Goal: Task Accomplishment & Management: Complete application form

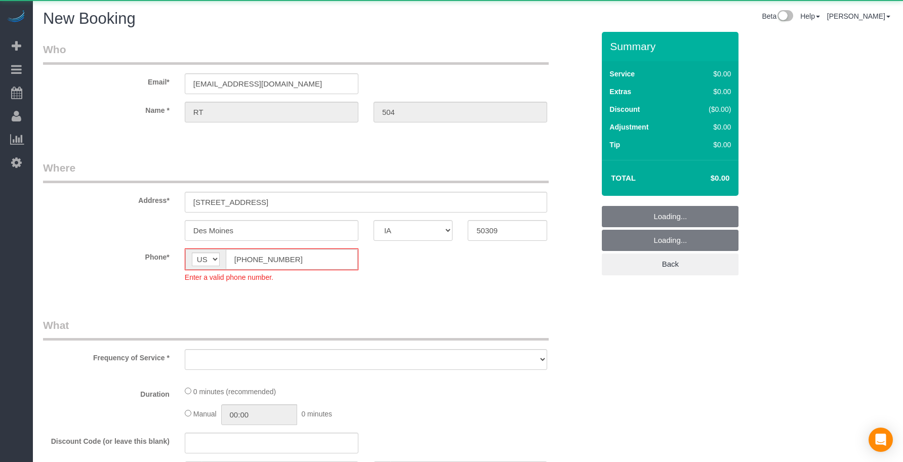
select select "IA"
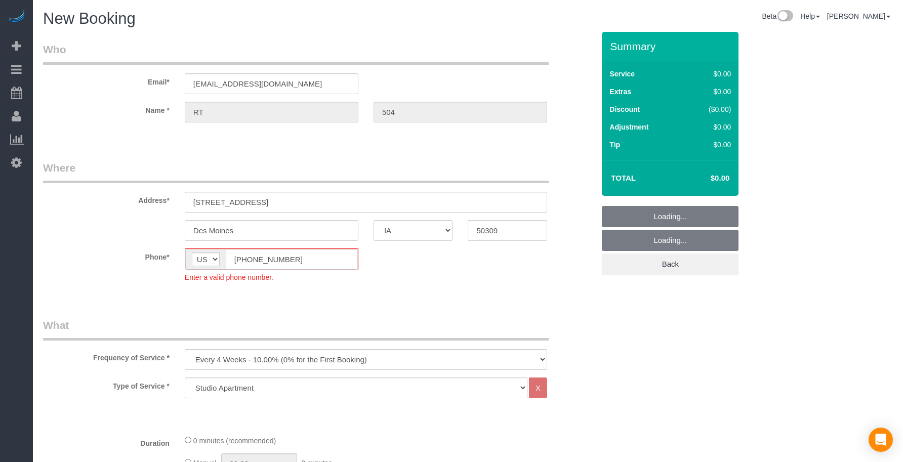
select select "object:10724"
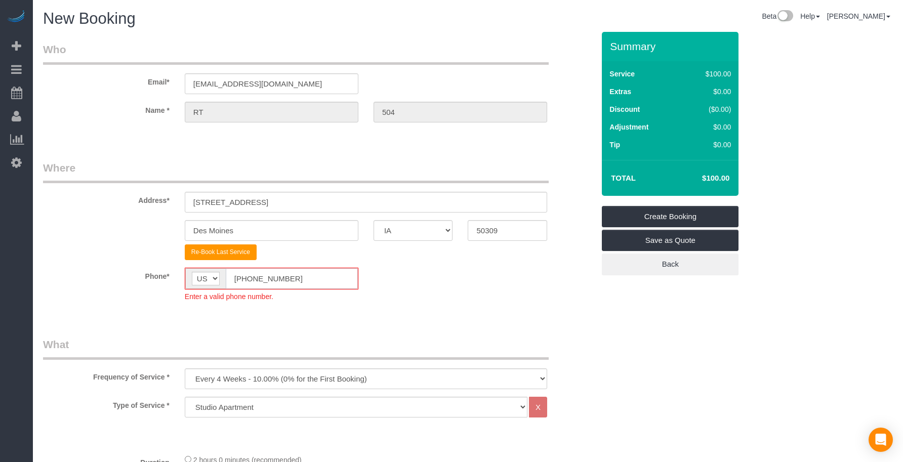
drag, startPoint x: 298, startPoint y: 281, endPoint x: 150, endPoint y: 279, distance: 148.3
click at [150, 279] on div "Phone* AF AL DZ AD AO AI AQ AG AR AM AW AU AT AZ BS BH BD BB BY BE BZ BJ BM BT …" at bounding box center [318, 285] width 566 height 34
paste input "text"
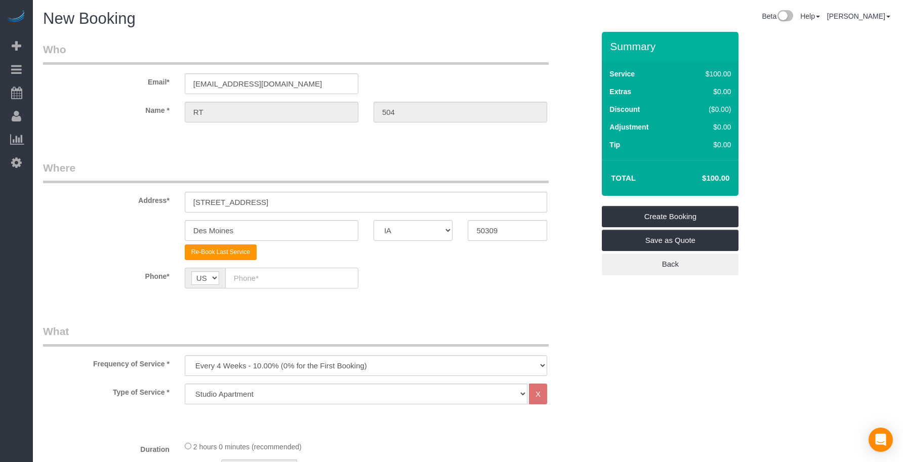
paste input "text"
click at [294, 274] on input "text" at bounding box center [291, 278] width 133 height 21
paste input "[PHONE_NUMBER]"
type input "[PHONE_NUMBER]"
click at [285, 335] on legend "What" at bounding box center [296, 335] width 506 height 23
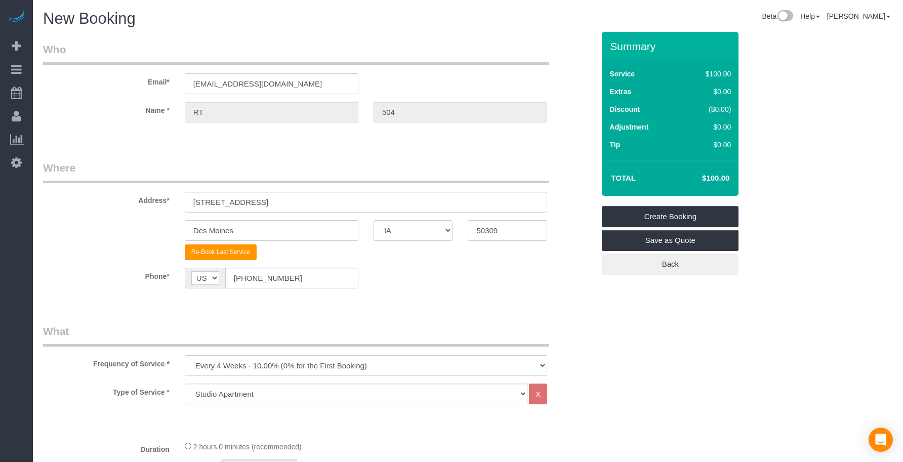
click at [235, 359] on select "Every 6 Weeks (0% for the First Booking) One Time Every 8 Weeks (0% for the Fir…" at bounding box center [366, 365] width 362 height 21
select select "object:10726"
click at [185, 355] on select "Every 6 Weeks (0% for the First Booking) One Time Every 8 Weeks (0% for the Fir…" at bounding box center [366, 365] width 362 height 21
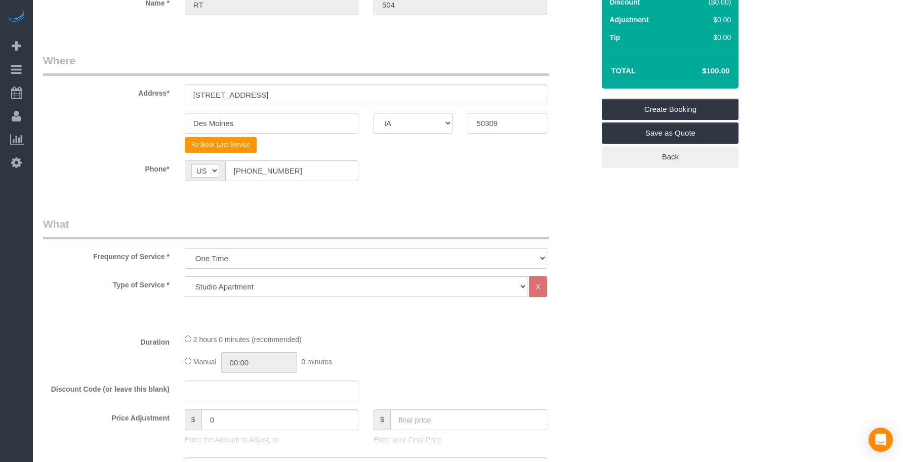
scroll to position [169, 0]
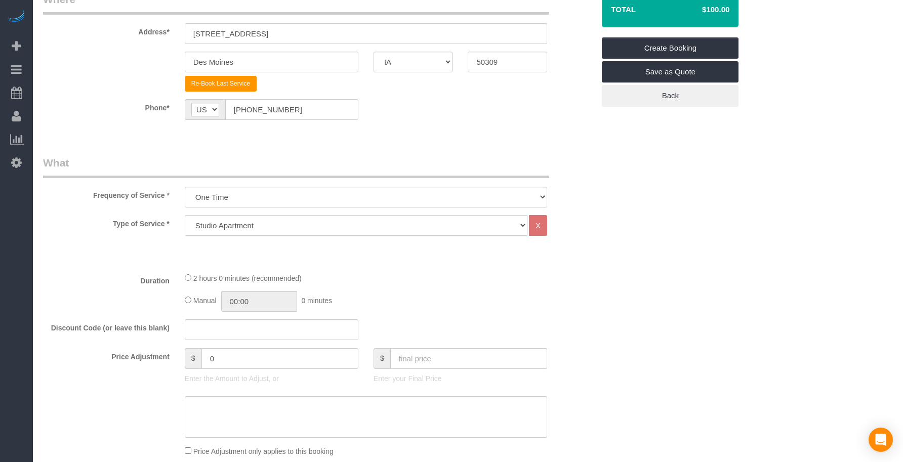
drag, startPoint x: 227, startPoint y: 221, endPoint x: 226, endPoint y: 233, distance: 12.2
click at [227, 221] on select "Studio Apartment 1 Bedroom Home 2 Bedroom Home 3 Bedroom Home 4 Bedroom Home 5 …" at bounding box center [356, 225] width 343 height 21
select select "25"
click at [185, 215] on select "Studio Apartment 1 Bedroom Home 2 Bedroom Home 3 Bedroom Home 4 Bedroom Home 5 …" at bounding box center [356, 225] width 343 height 21
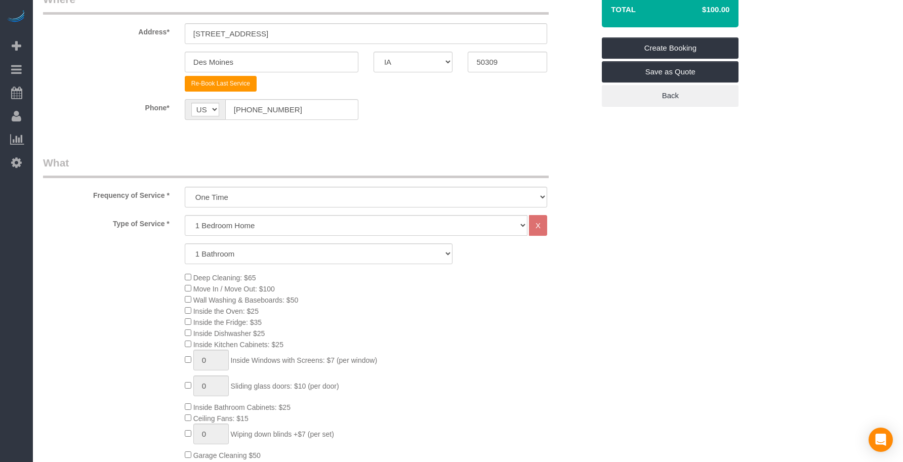
click at [355, 289] on div "Deep Cleaning: $65 Move In / Move Out: $100 Wall Washing & Baseboards: $50 Insi…" at bounding box center [389, 383] width 425 height 222
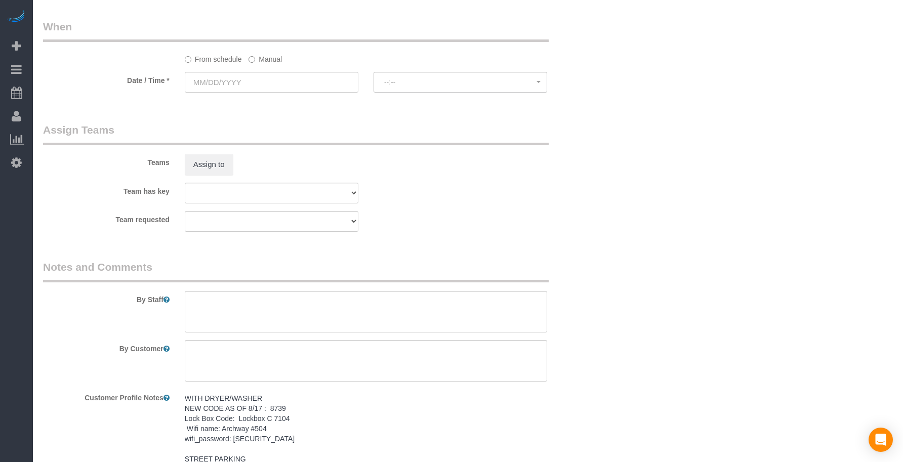
scroll to position [1278, 0]
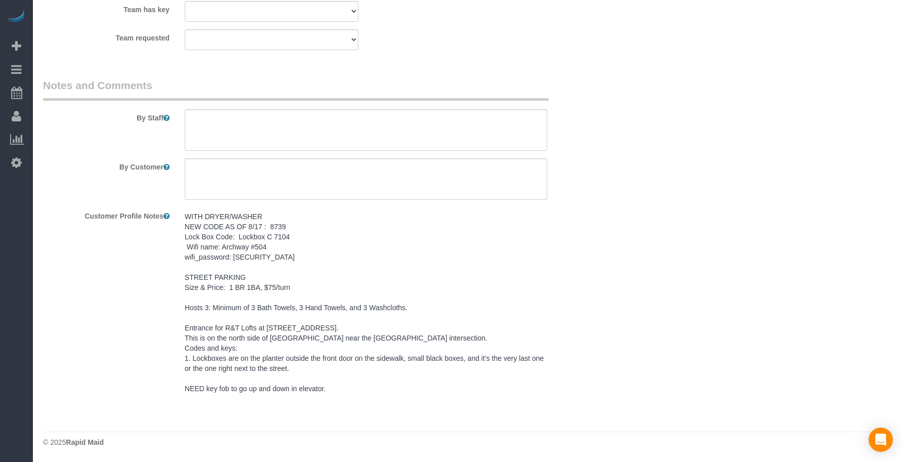
click at [333, 386] on pre "WITH DRYER/WASHER NEW CODE AS OF 8/17 : 8739 Lock Box Code: Lockbox C 7104 Wifi…" at bounding box center [366, 303] width 362 height 182
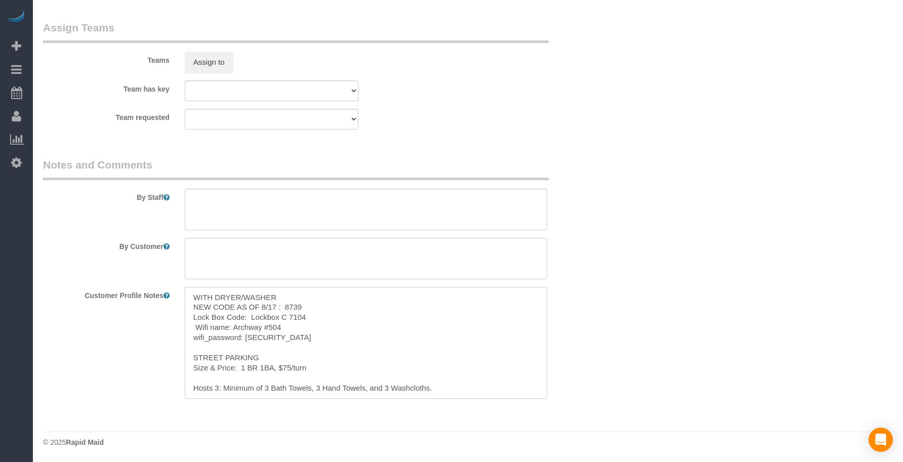
scroll to position [81, 0]
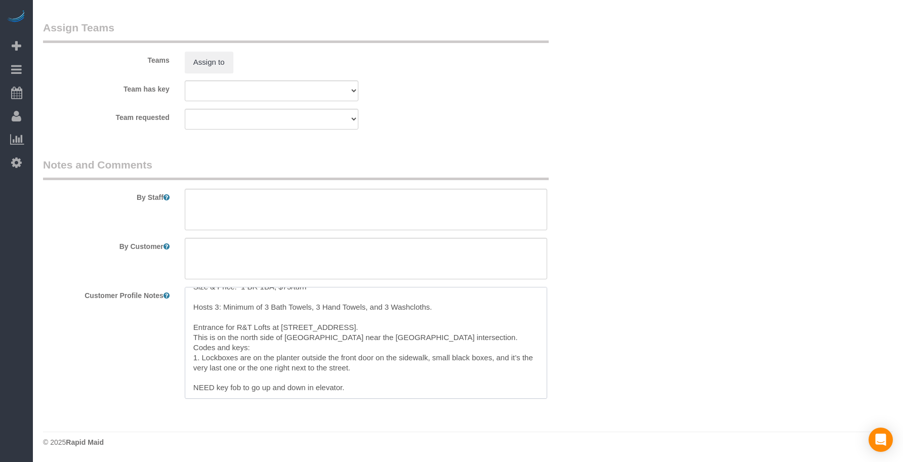
drag, startPoint x: 190, startPoint y: 296, endPoint x: 412, endPoint y: 442, distance: 266.1
click at [301, 201] on textarea at bounding box center [366, 209] width 362 height 41
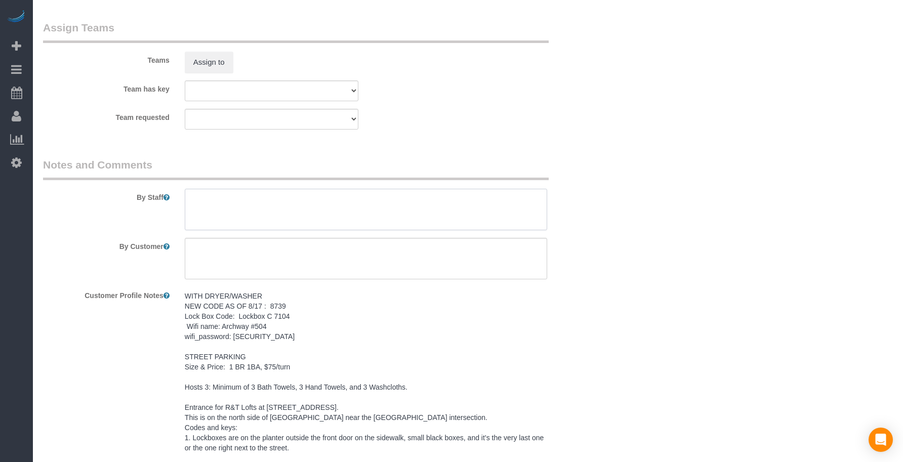
paste textarea "WITH DRYER/WASHER NEW CODE AS OF 8/17 : 8739 Lock Box Code: Lockbox C 7104 Wifi…"
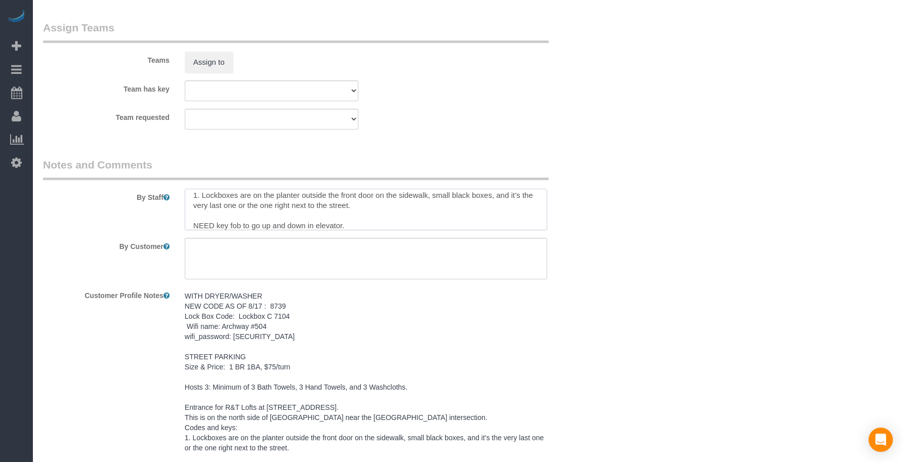
type textarea "WITH DRYER/WASHER NEW CODE AS OF 8/17 : 8739 Lock Box Code: Lockbox C 7104 Wifi…"
click at [313, 255] on textarea at bounding box center [366, 258] width 362 height 41
paste textarea "SAME DAY TURNOVER"
type textarea "SAME DAY TURNOVER"
click at [379, 117] on div "Team requested Alexsa [GEOGRAPHIC_DATA] Audrianna [PERSON_NAME][GEOGRAPHIC_DATA…" at bounding box center [318, 119] width 566 height 21
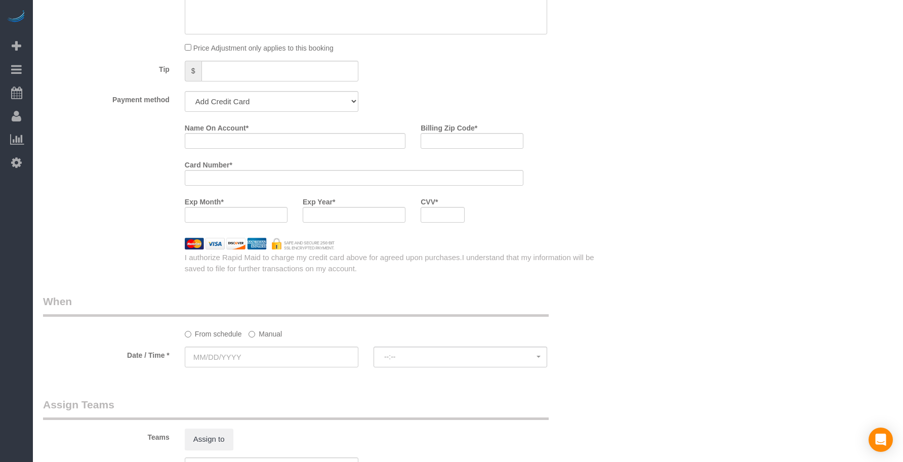
scroll to position [777, 0]
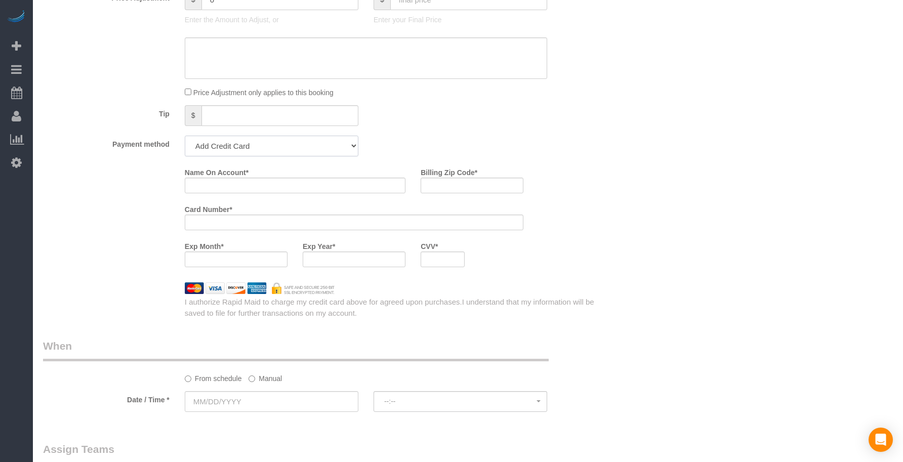
drag, startPoint x: 219, startPoint y: 149, endPoint x: 220, endPoint y: 155, distance: 5.8
click at [219, 149] on select "Add Credit Card Cash Check Paypal" at bounding box center [272, 146] width 174 height 21
select select "string:check"
click at [185, 136] on select "Add Credit Card Cash Check Paypal" at bounding box center [272, 146] width 174 height 21
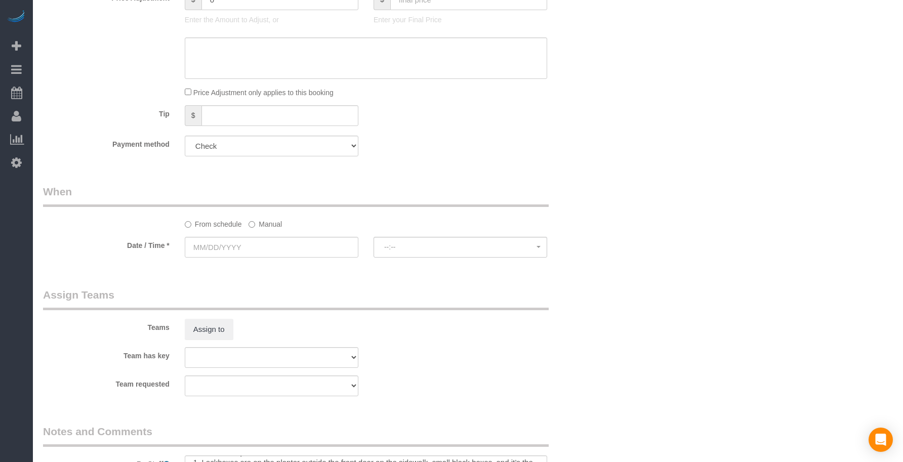
click at [480, 114] on div "Tip $" at bounding box center [318, 116] width 566 height 23
click at [324, 237] on input "text" at bounding box center [272, 247] width 174 height 21
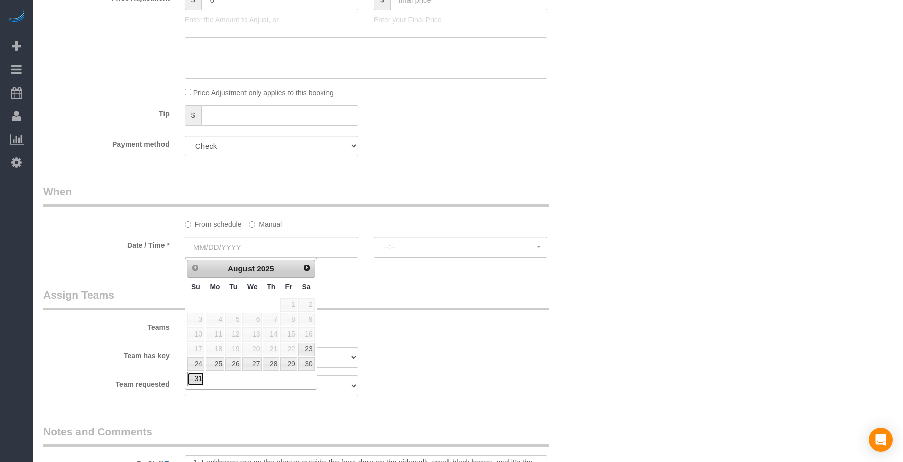
click at [195, 378] on link "31" at bounding box center [195, 379] width 17 height 14
type input "[DATE]"
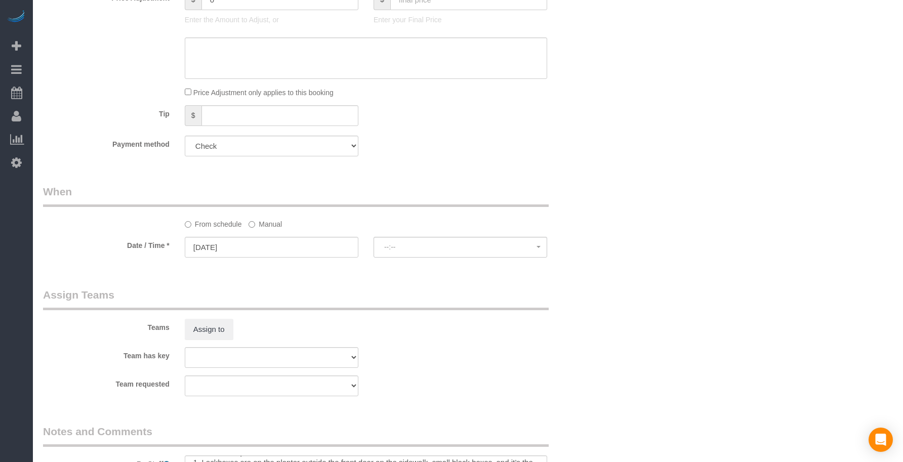
click at [446, 234] on sui-booking-spot "From schedule Manual Date / Time * [DATE] --:-- --:--" at bounding box center [318, 221] width 551 height 75
click at [443, 243] on span "8:00AM - 10:00AM" at bounding box center [460, 247] width 152 height 8
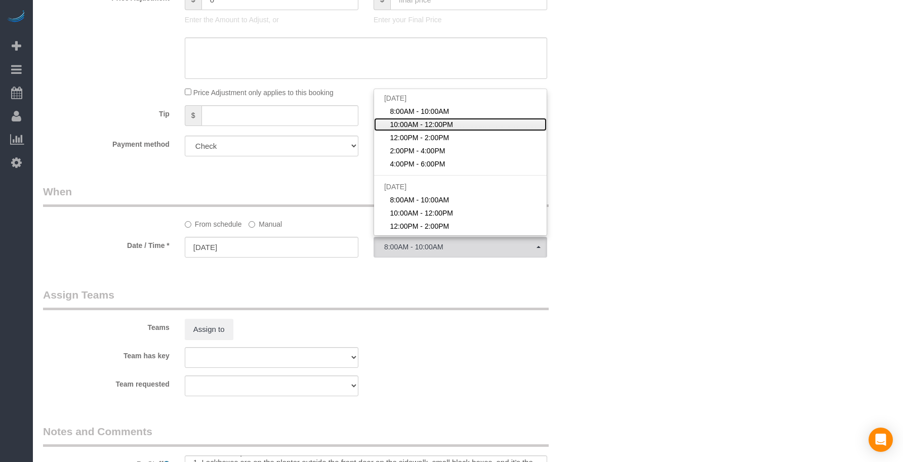
click at [416, 126] on span "10:00AM - 12:00PM" at bounding box center [421, 124] width 63 height 10
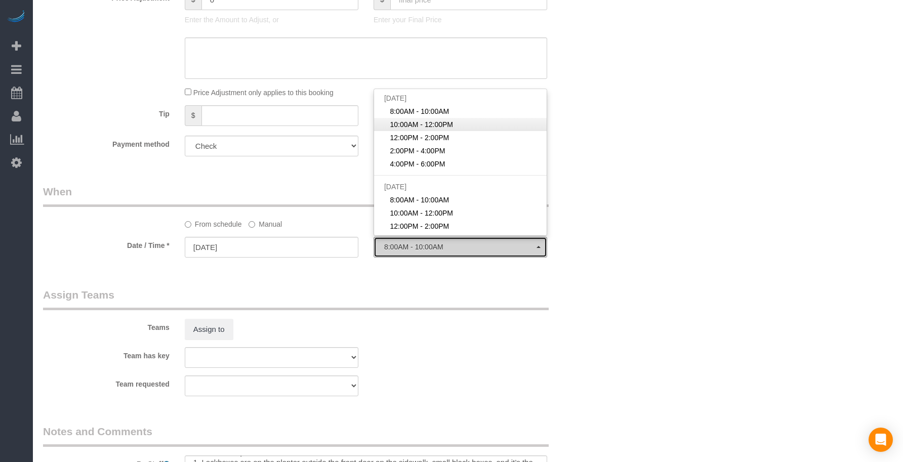
select select "spot77"
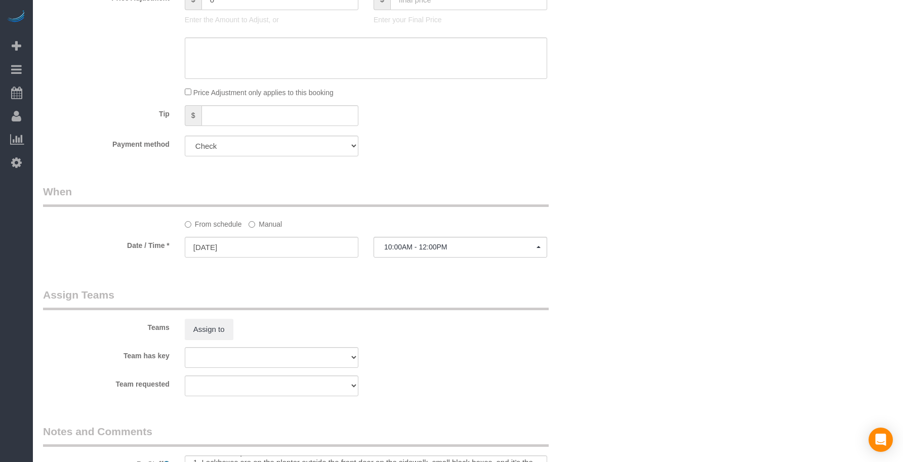
click at [667, 188] on div "Who Email* [EMAIL_ADDRESS][DOMAIN_NAME] Name * RT 504 Where Address* [STREET_AD…" at bounding box center [468, 14] width 850 height 1519
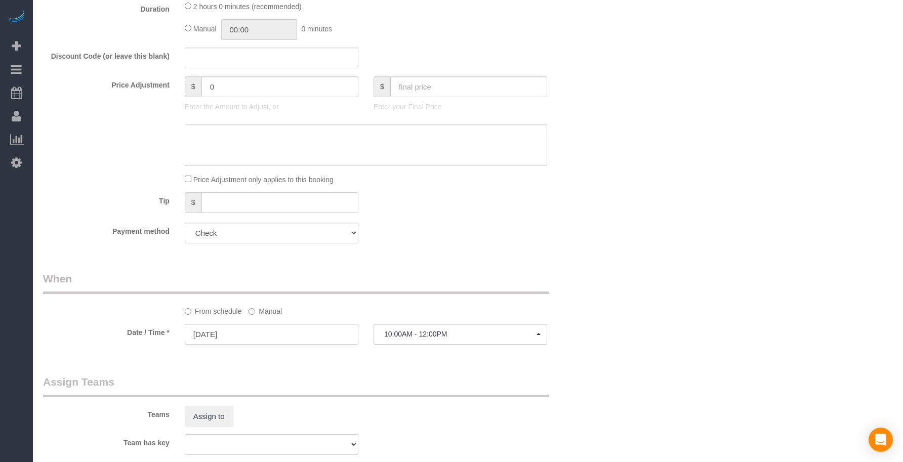
scroll to position [608, 0]
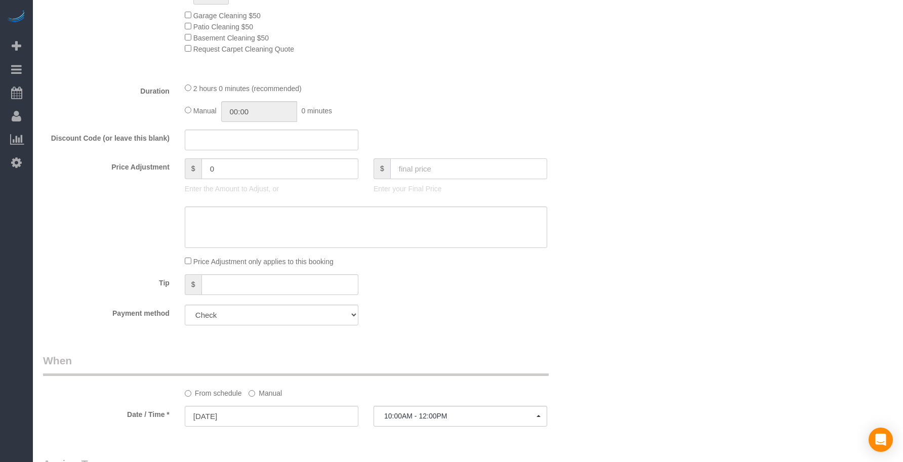
click at [423, 169] on input "text" at bounding box center [468, 168] width 157 height 21
type input "75"
click at [422, 150] on div at bounding box center [366, 150] width 378 height 1
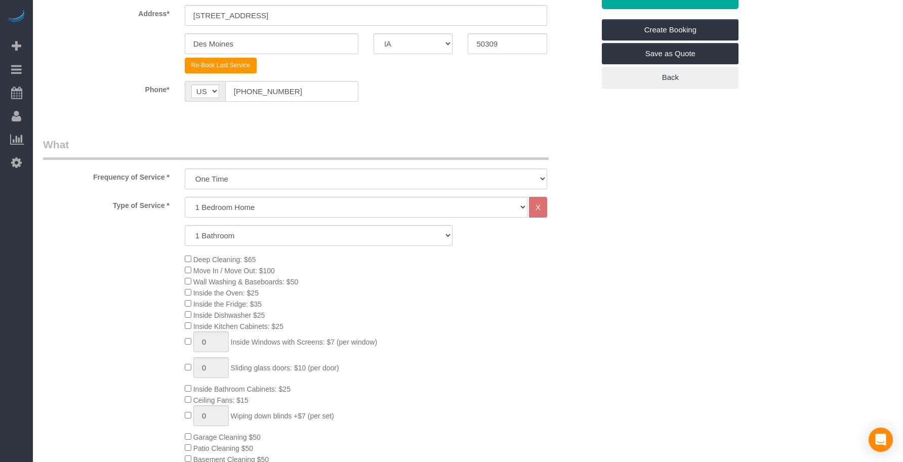
type input "-64"
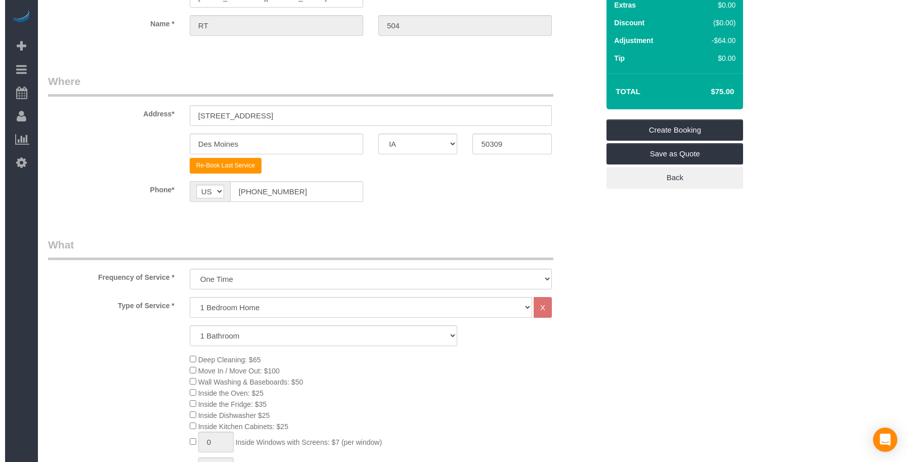
scroll to position [0, 0]
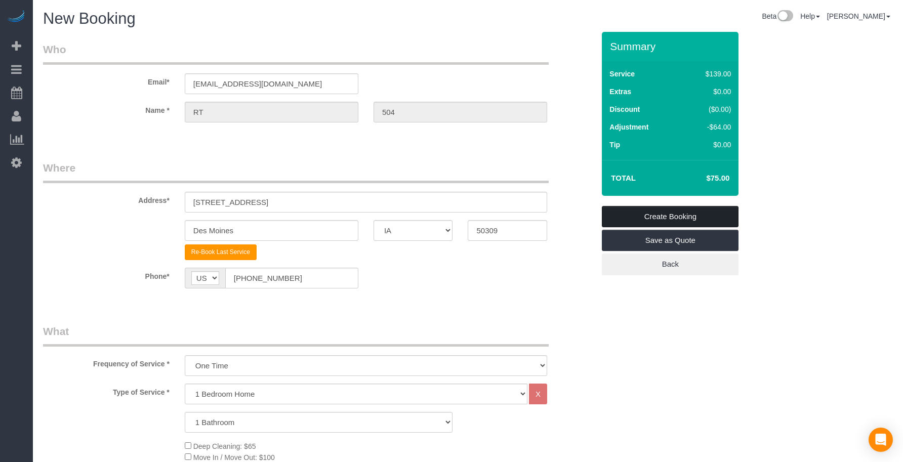
click at [669, 210] on link "Create Booking" at bounding box center [670, 216] width 137 height 21
